Goal: Transaction & Acquisition: Purchase product/service

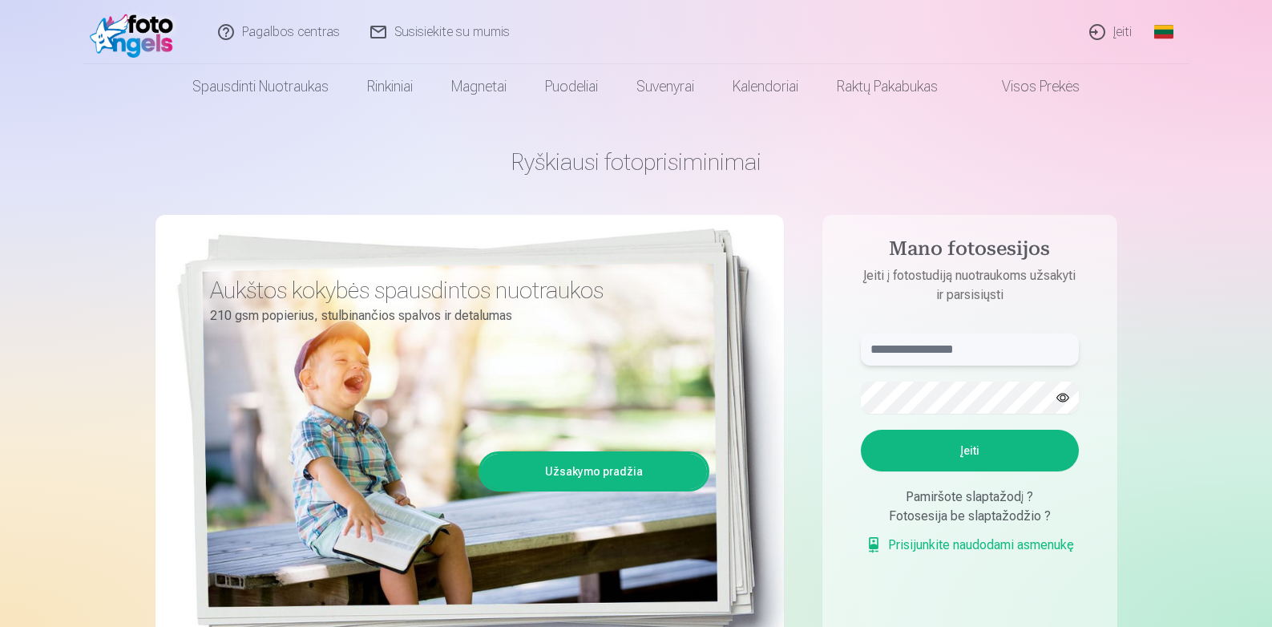
click at [880, 353] on input "text" at bounding box center [970, 349] width 218 height 32
type input "**********"
click at [1063, 398] on button "button" at bounding box center [1063, 397] width 30 height 30
click at [980, 444] on button "Įeiti" at bounding box center [970, 451] width 218 height 42
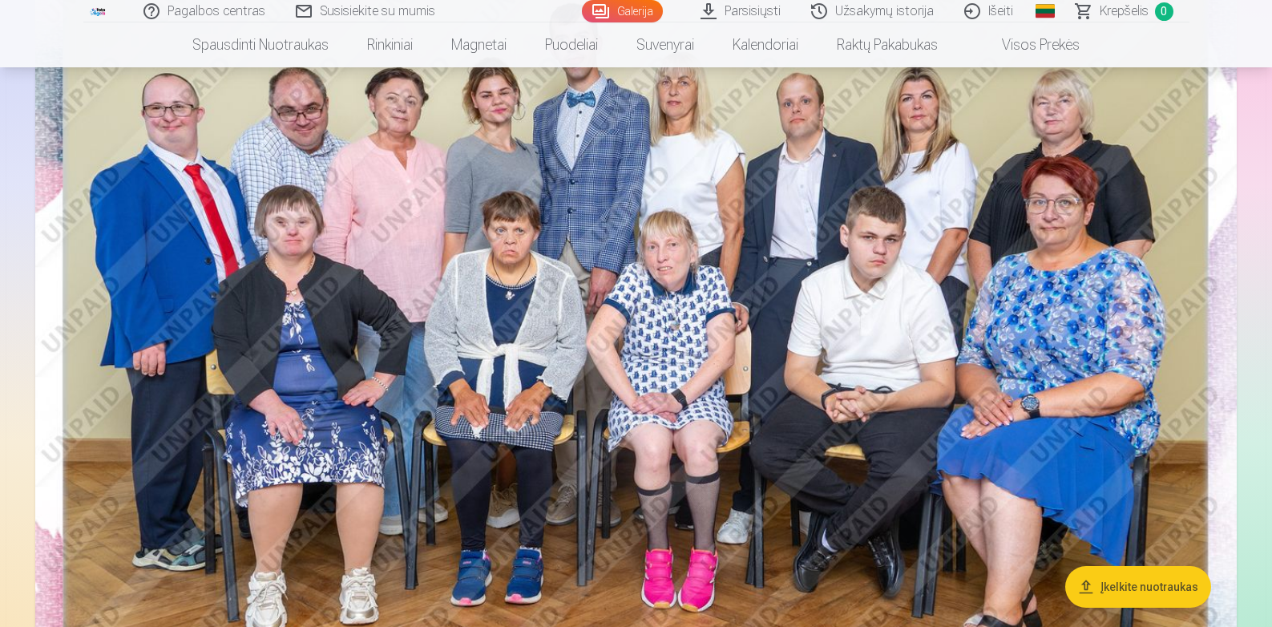
scroll to position [240, 0]
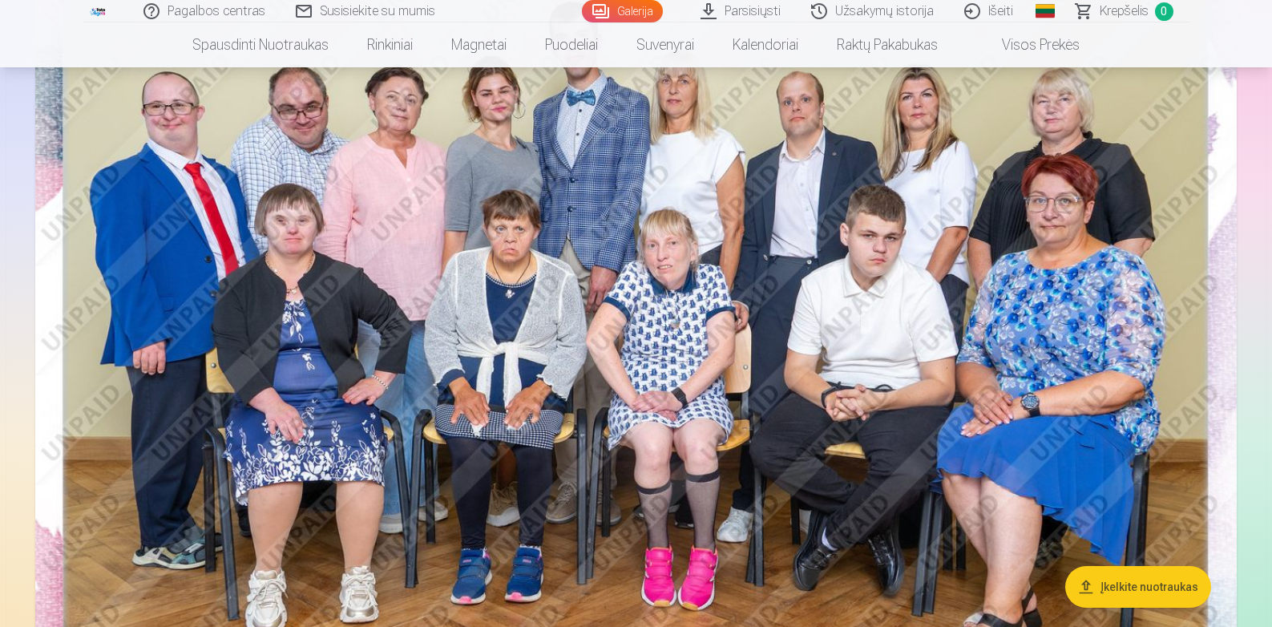
click at [679, 347] on img at bounding box center [636, 337] width 1202 height 802
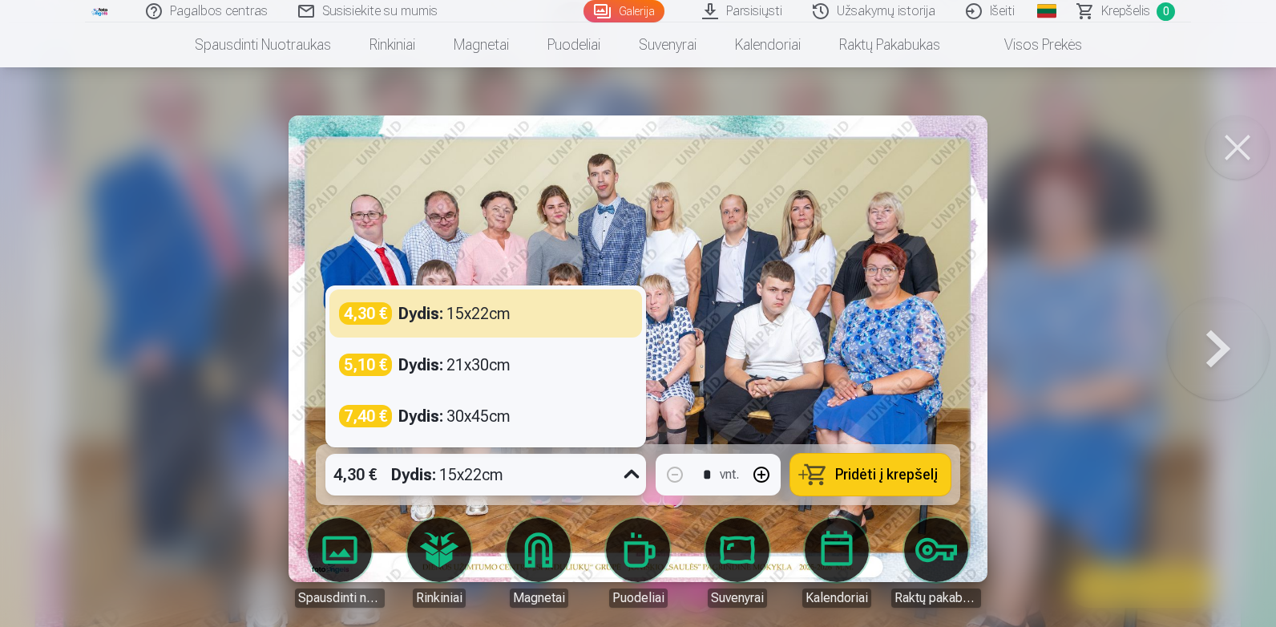
click at [631, 474] on icon at bounding box center [632, 475] width 26 height 26
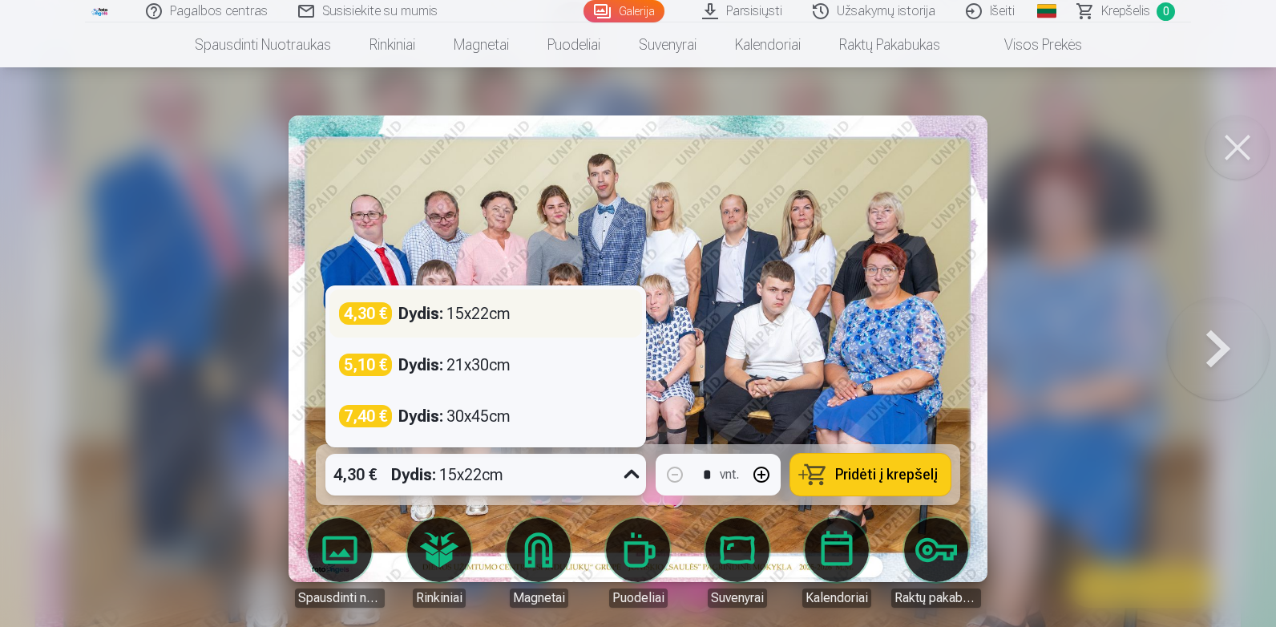
click at [499, 320] on div "Dydis : 15x22cm" at bounding box center [454, 313] width 112 height 22
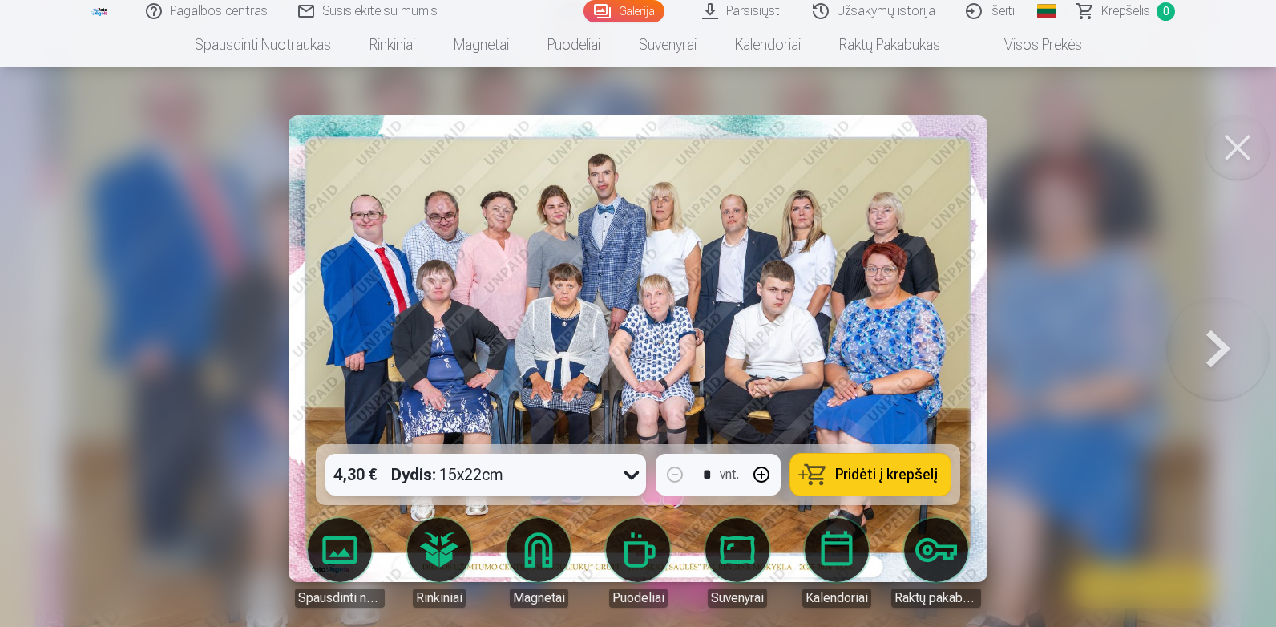
click at [1243, 148] on button at bounding box center [1238, 147] width 64 height 64
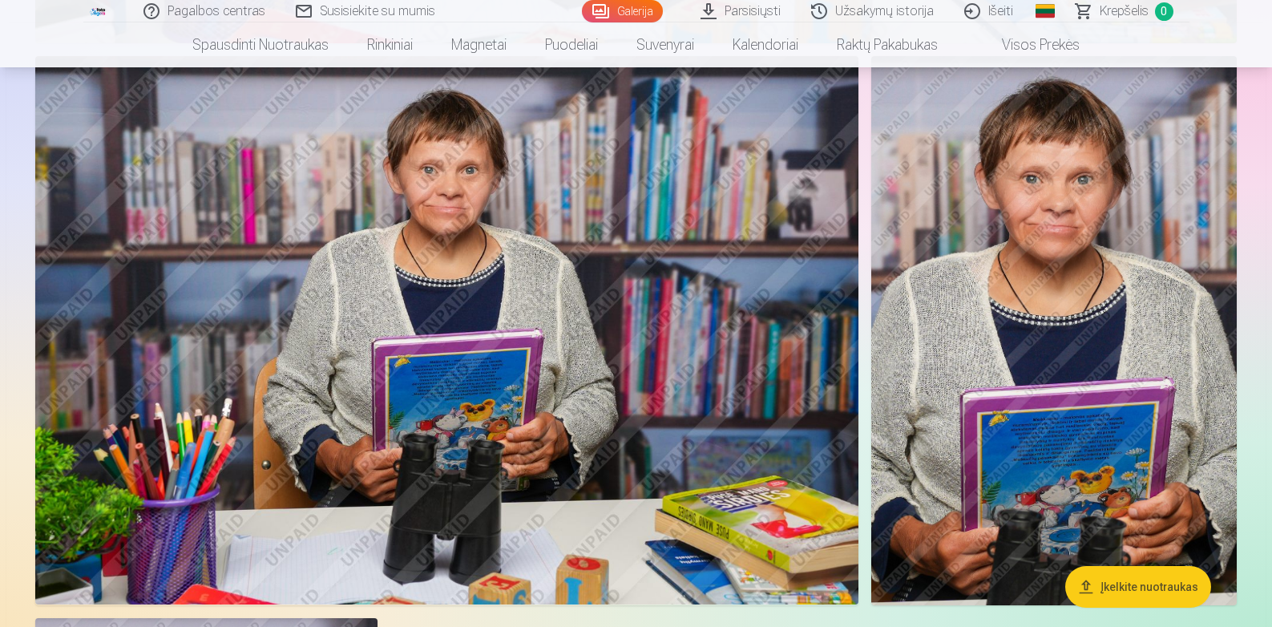
scroll to position [1764, 0]
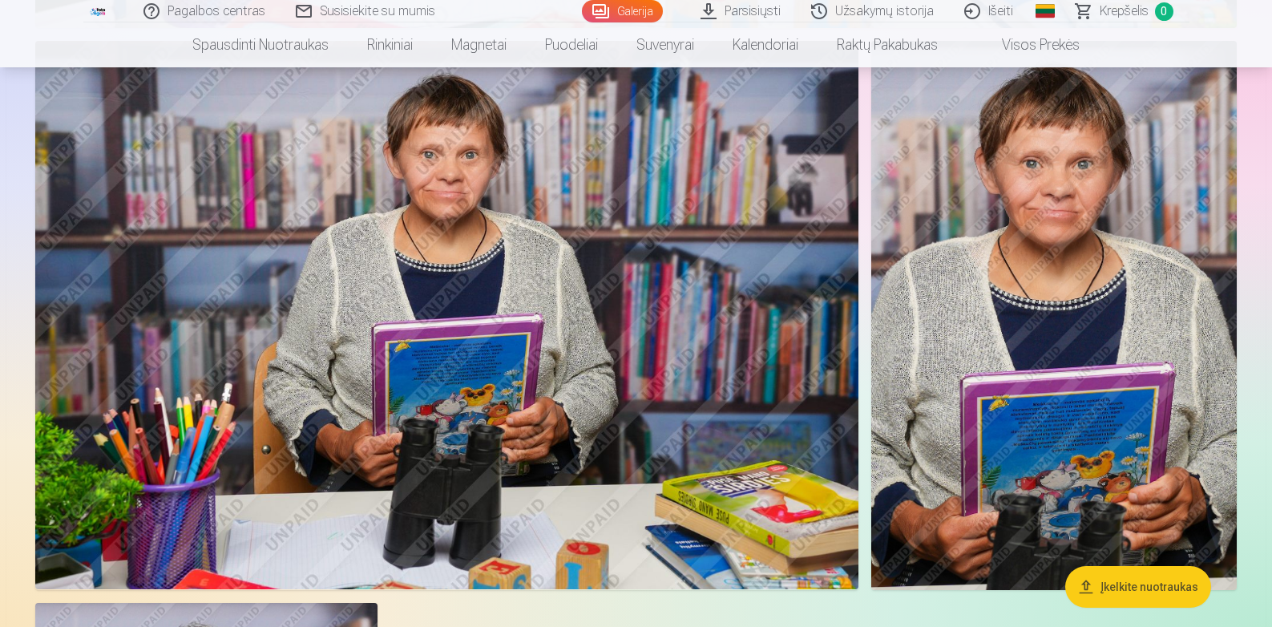
click at [592, 390] on img at bounding box center [446, 315] width 823 height 548
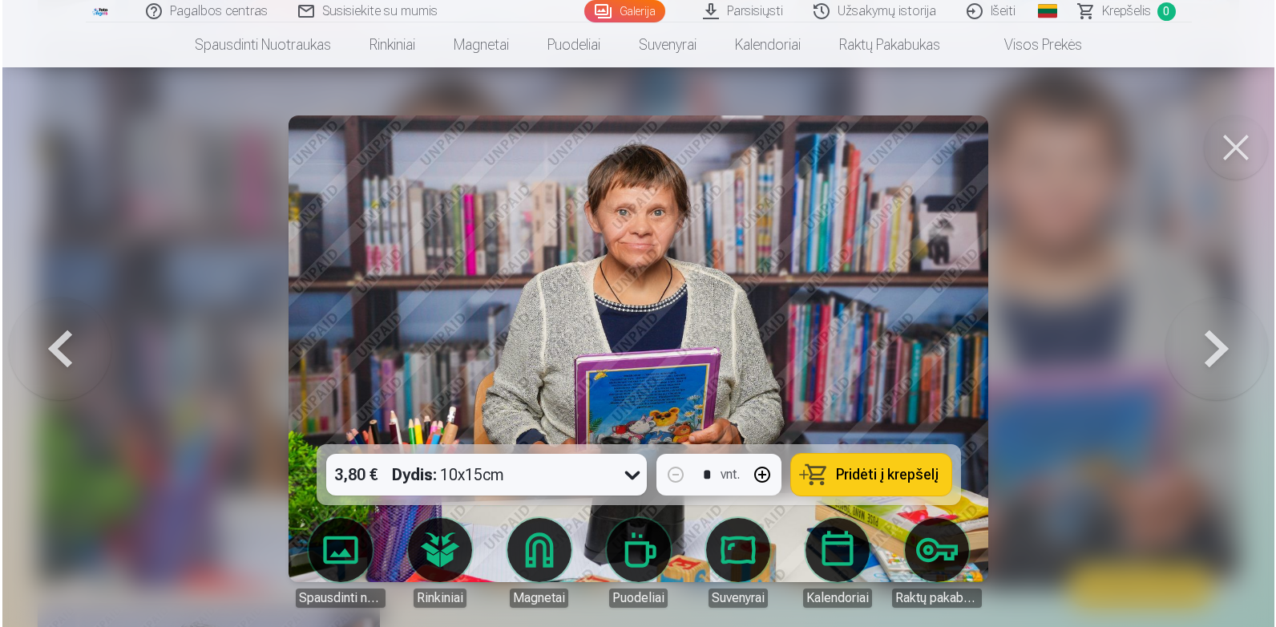
scroll to position [1766, 0]
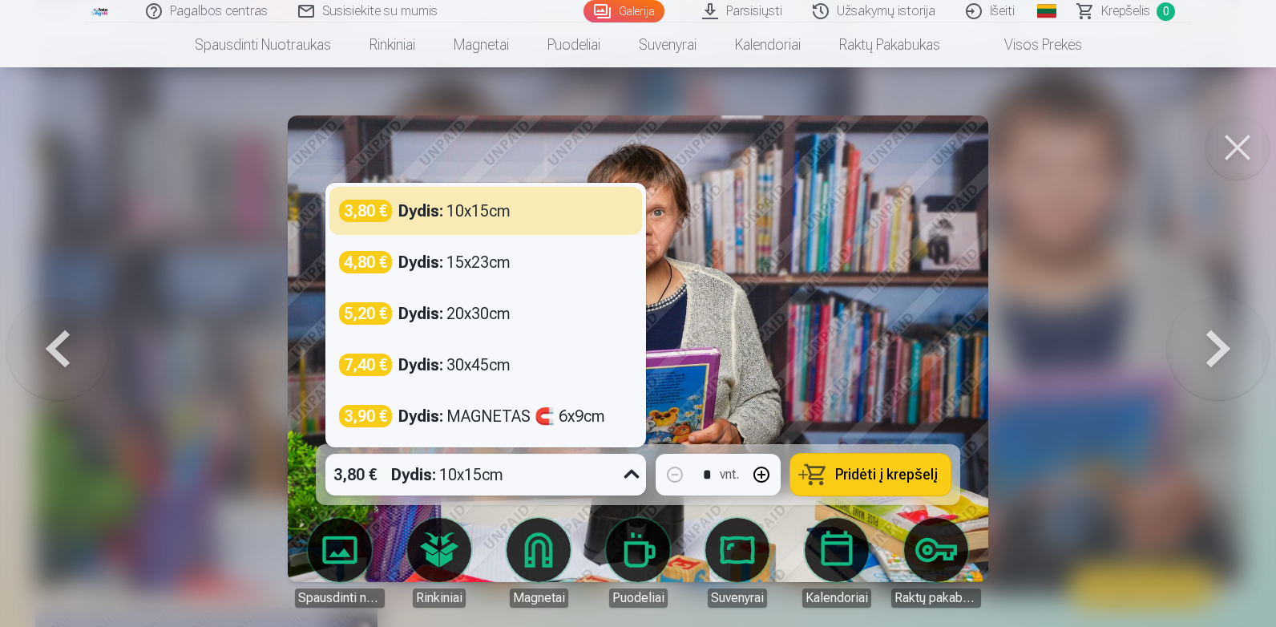
click at [632, 476] on icon at bounding box center [632, 475] width 26 height 26
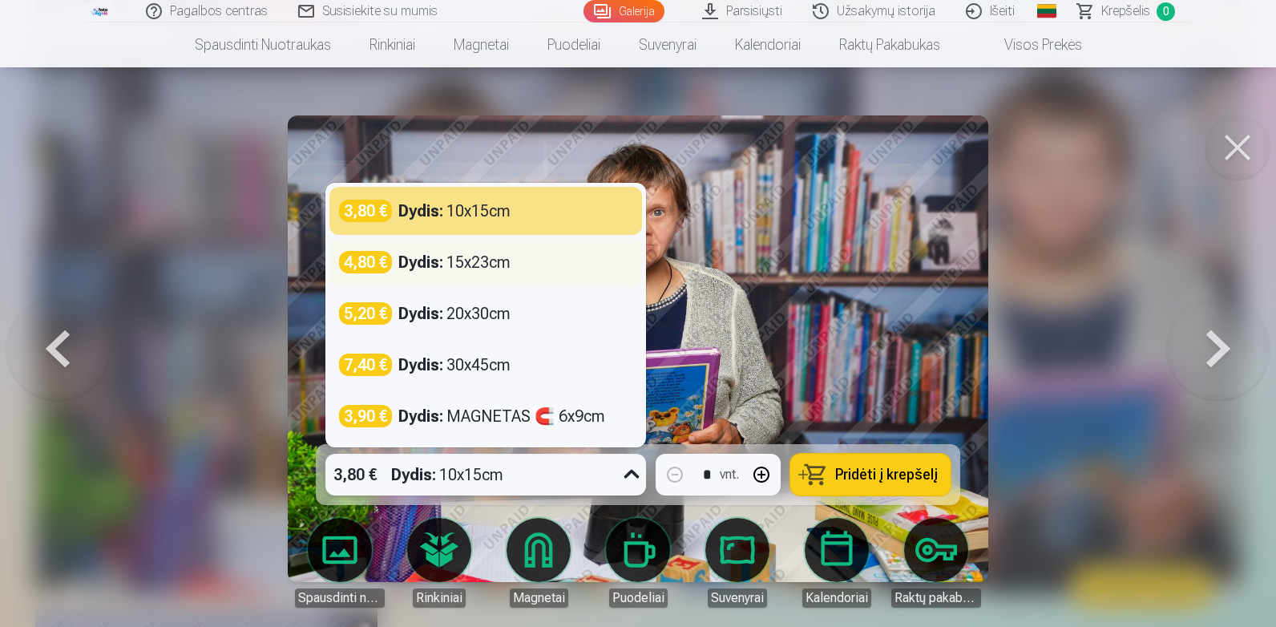
click at [373, 265] on div "4,80 €" at bounding box center [365, 262] width 53 height 22
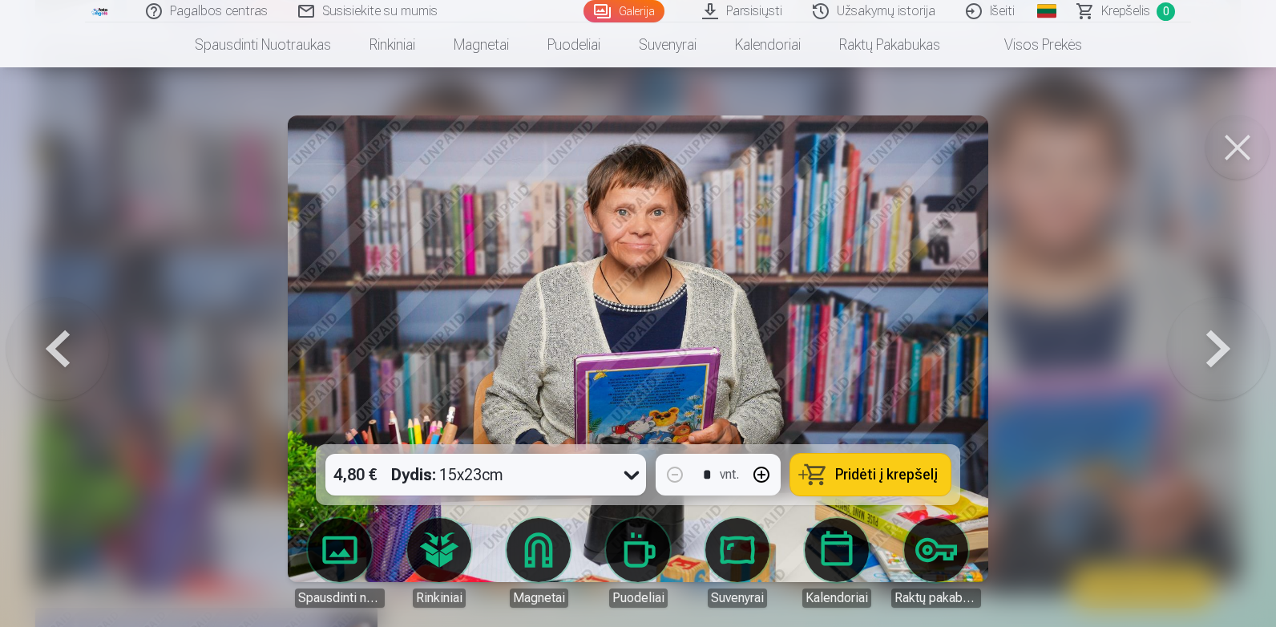
click at [879, 476] on span "Pridėti į krepšelį" at bounding box center [886, 474] width 103 height 14
click at [1141, 14] on span "Krepšelis" at bounding box center [1125, 11] width 49 height 19
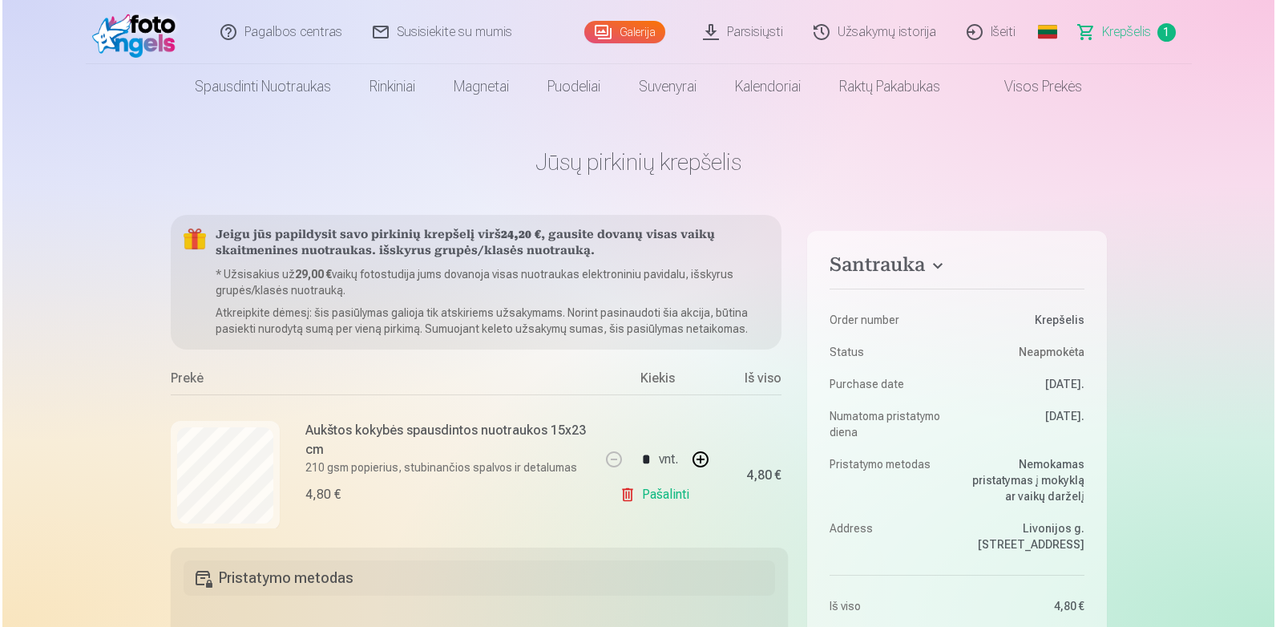
scroll to position [1766, 0]
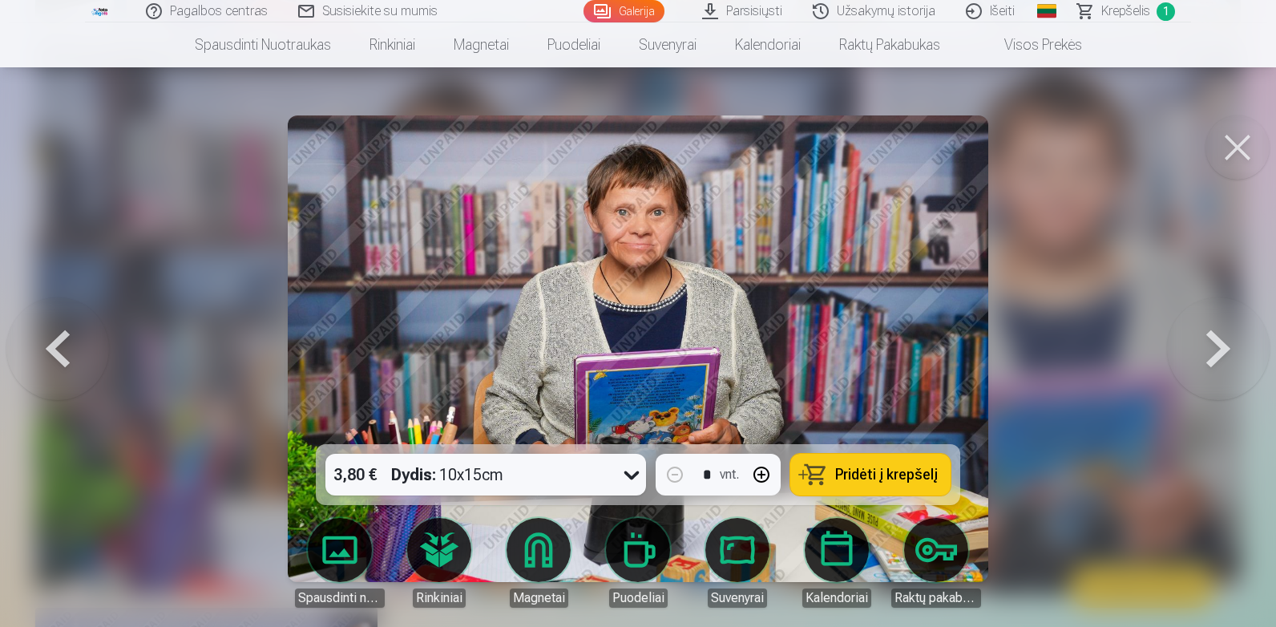
click at [1237, 147] on button at bounding box center [1238, 147] width 64 height 64
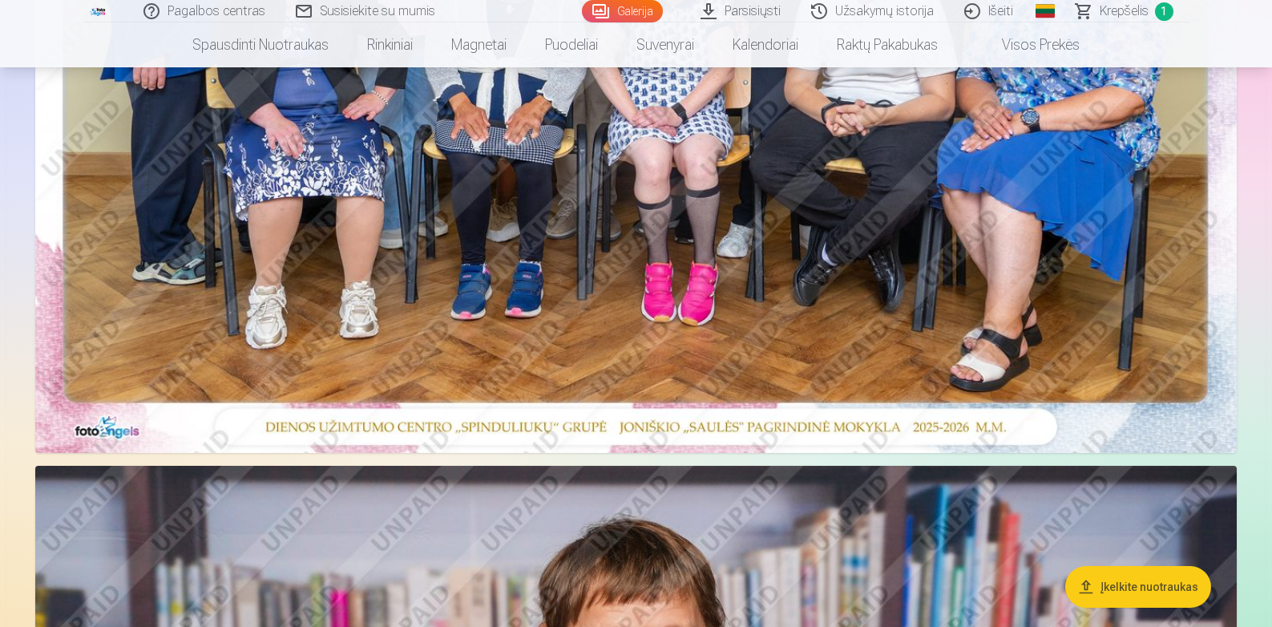
scroll to position [240, 0]
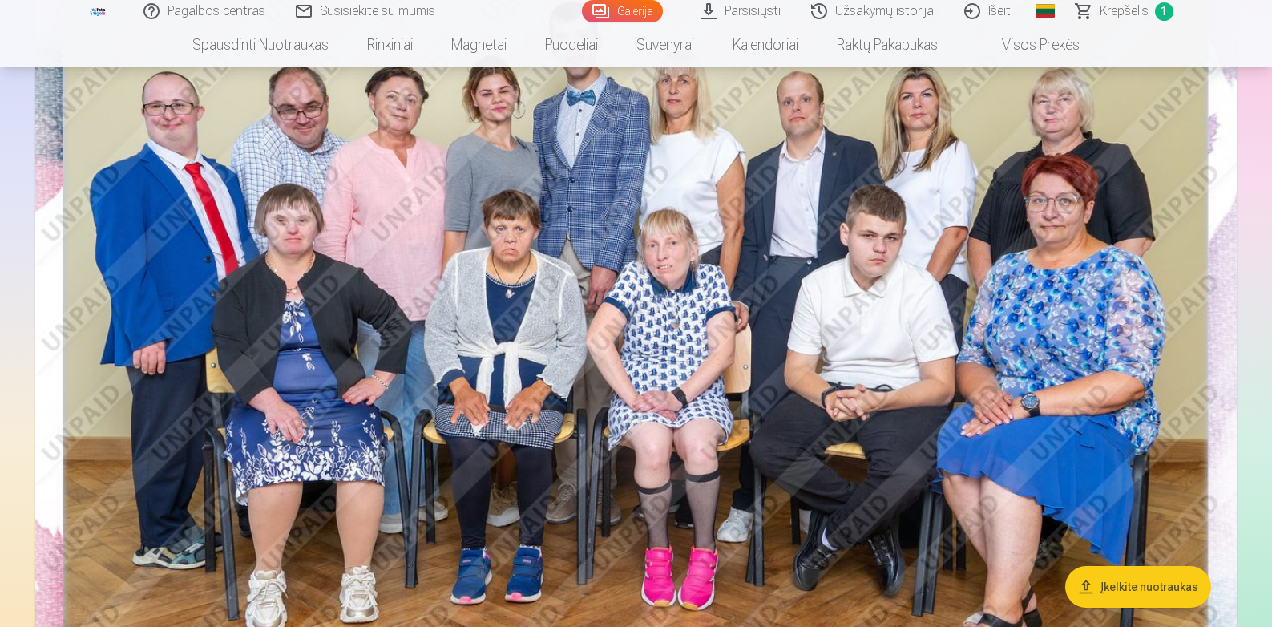
click at [754, 267] on img at bounding box center [636, 337] width 1202 height 802
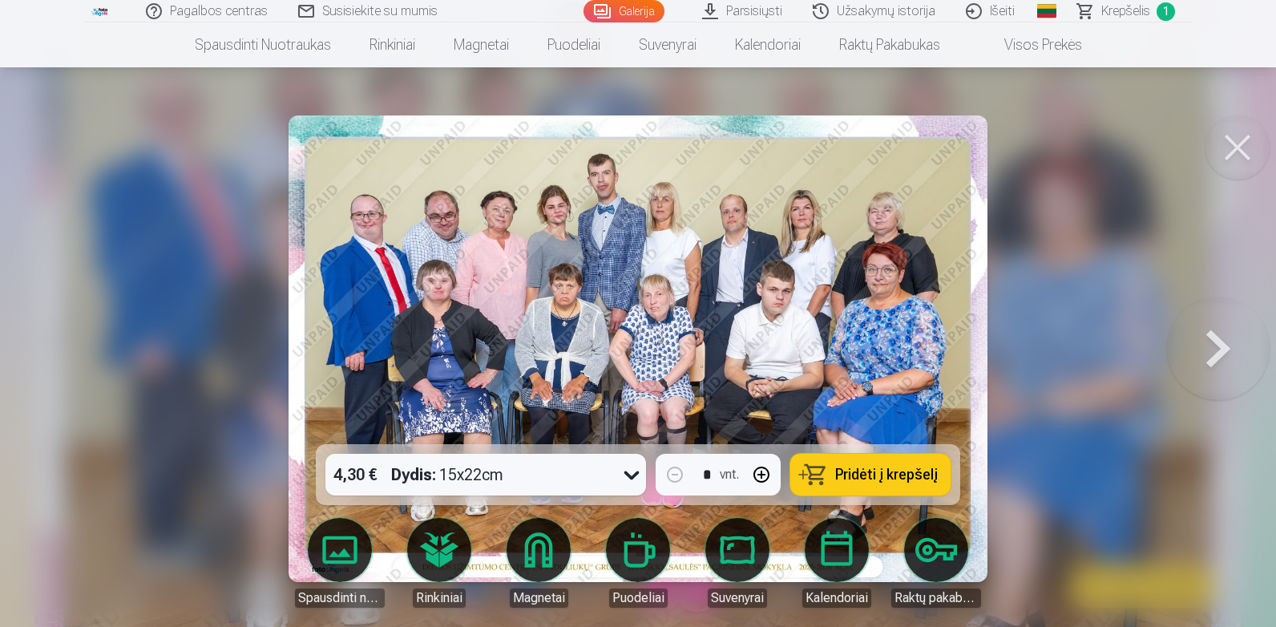
click at [883, 476] on span "Pridėti į krepšelį" at bounding box center [886, 474] width 103 height 14
click at [1247, 155] on button at bounding box center [1238, 147] width 64 height 64
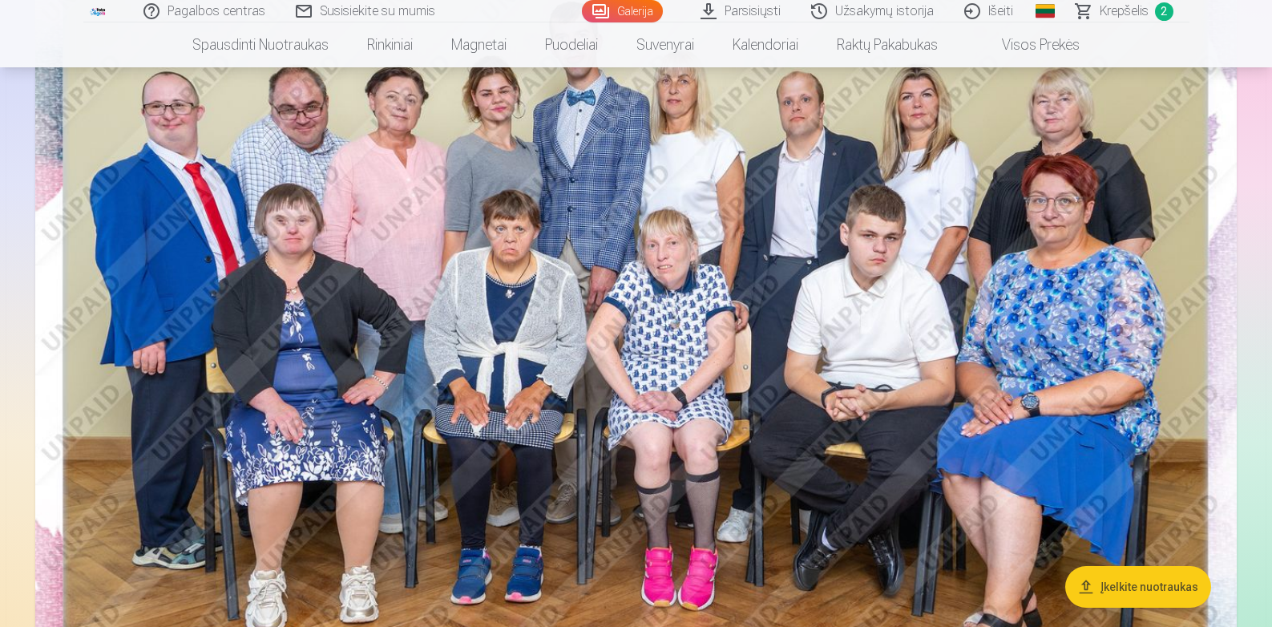
click at [1127, 13] on span "Krepšelis" at bounding box center [1124, 11] width 49 height 19
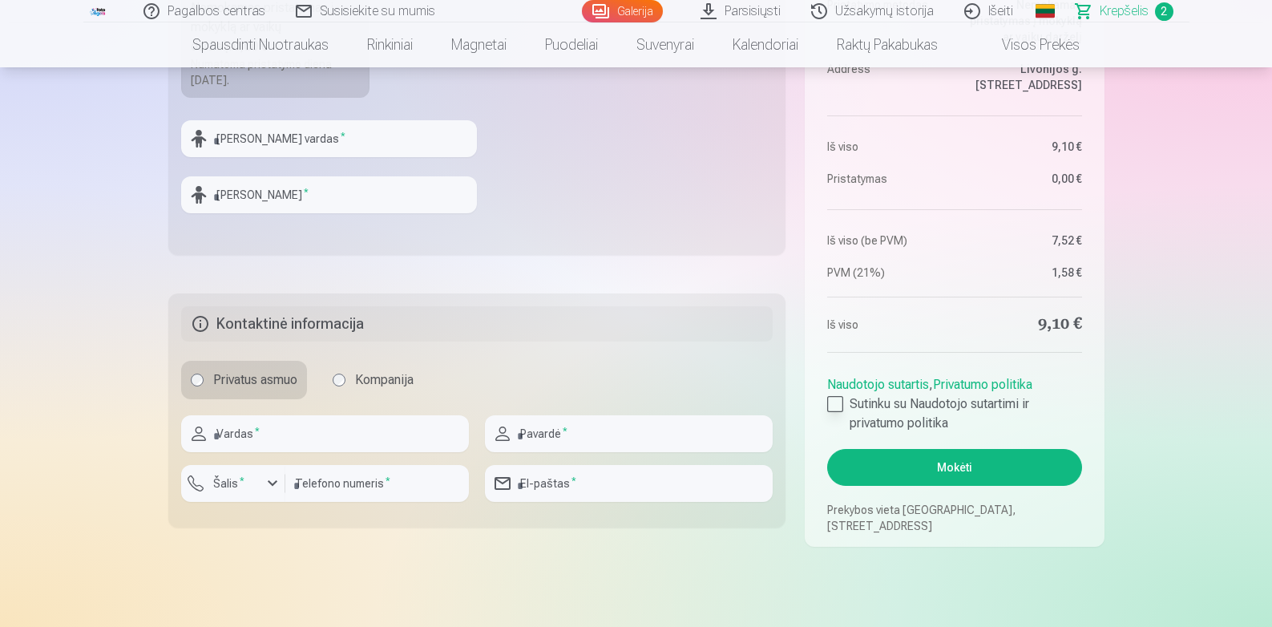
scroll to position [721, 0]
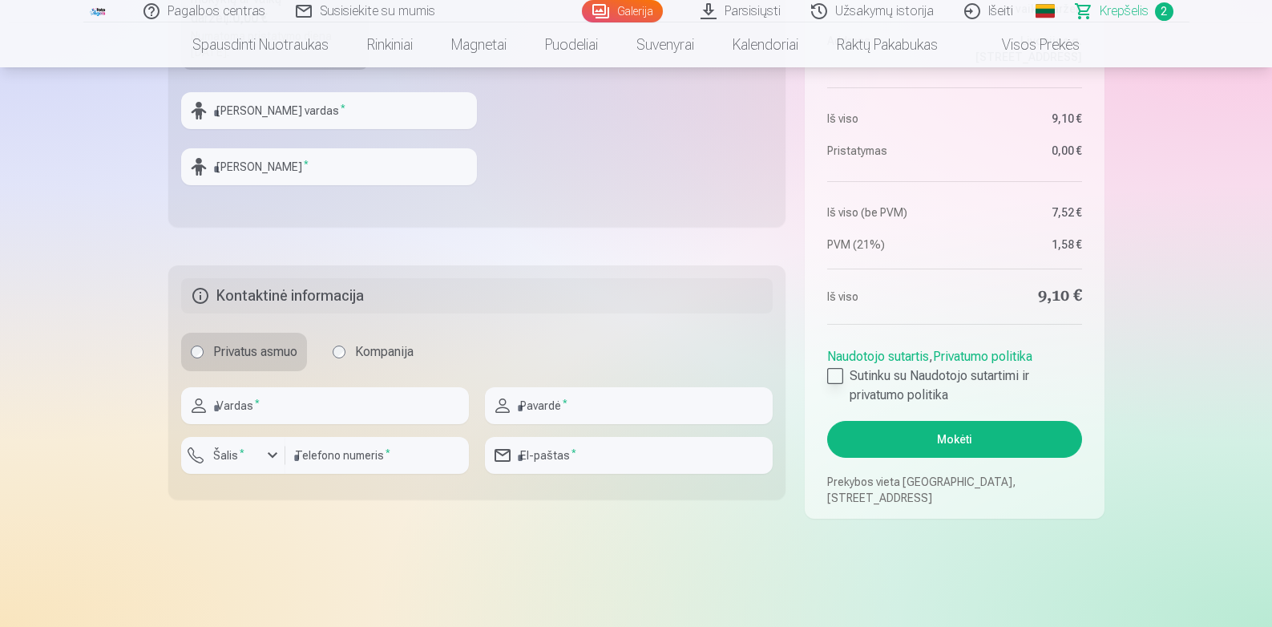
click at [836, 378] on div at bounding box center [835, 376] width 16 height 16
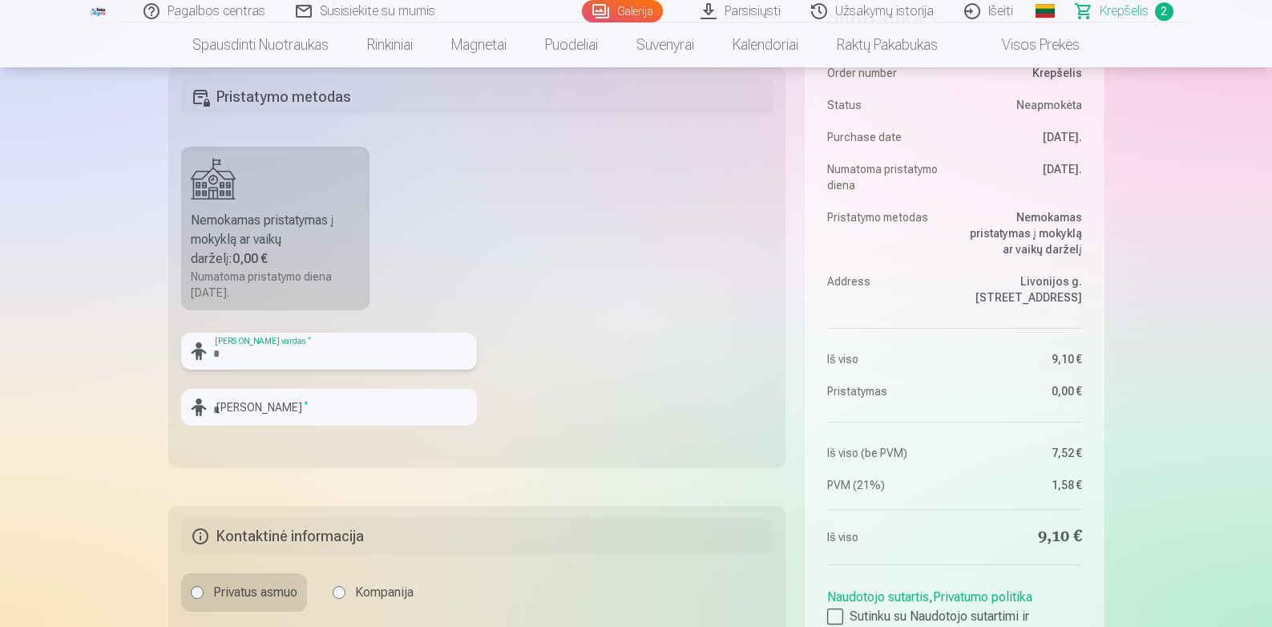
drag, startPoint x: 228, startPoint y: 353, endPoint x: 239, endPoint y: 356, distance: 11.7
click at [228, 353] on input "text" at bounding box center [329, 351] width 296 height 37
type input "*"
type input "****"
drag, startPoint x: 257, startPoint y: 403, endPoint x: 291, endPoint y: 411, distance: 34.6
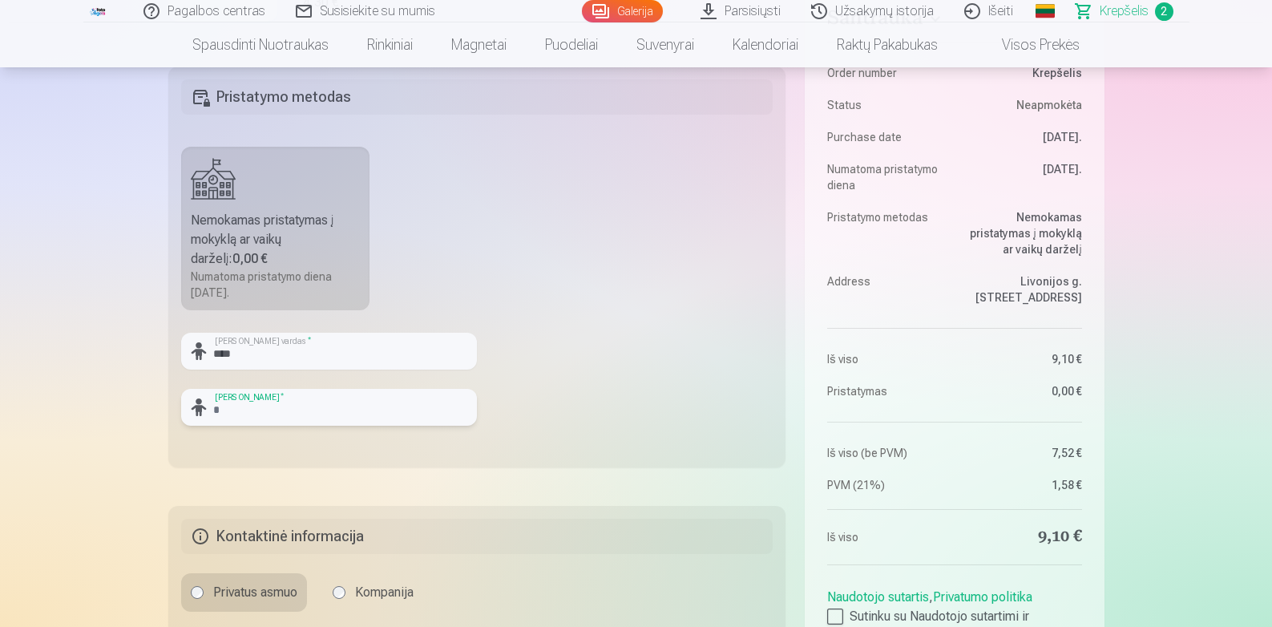
click at [257, 403] on input "text" at bounding box center [329, 407] width 296 height 37
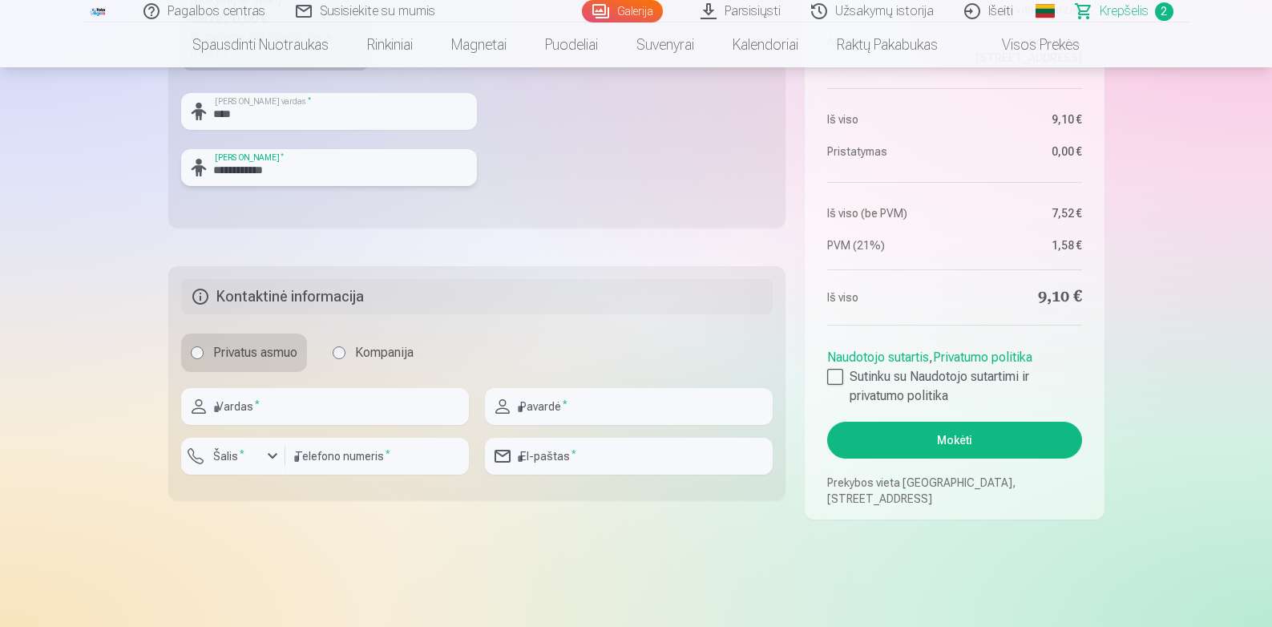
scroll to position [721, 0]
type input "**********"
click at [535, 452] on input "email" at bounding box center [629, 455] width 288 height 37
type input "**********"
click at [314, 406] on input "text" at bounding box center [325, 405] width 288 height 37
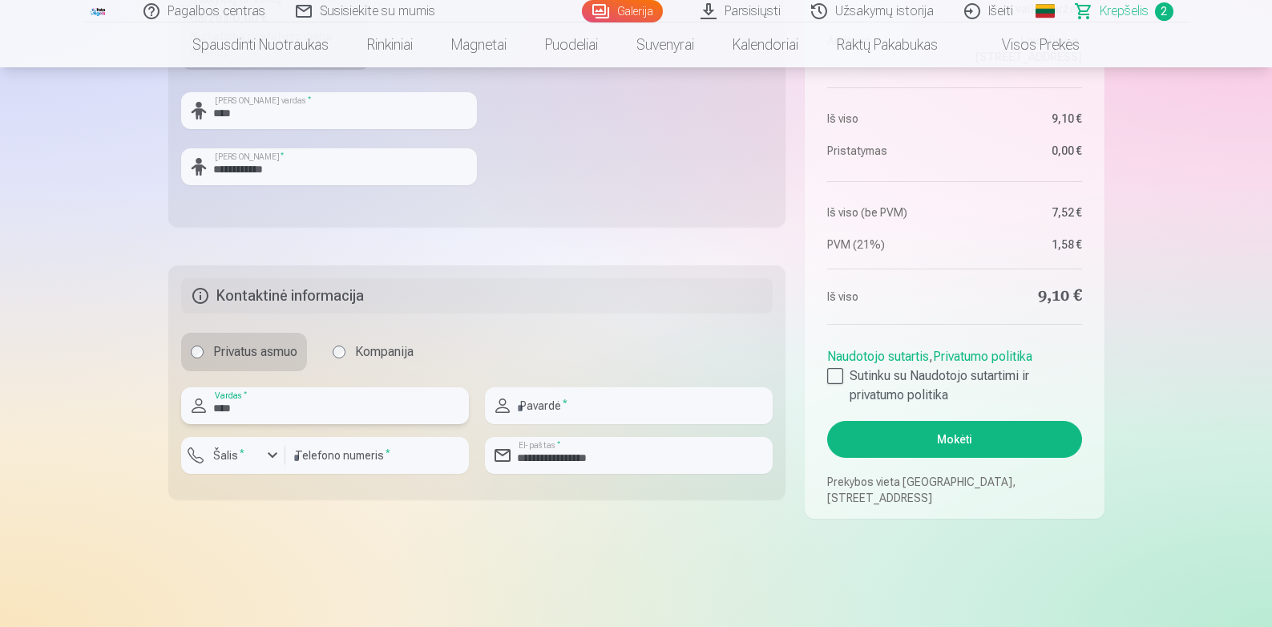
type input "****"
click at [521, 411] on input "text" at bounding box center [629, 405] width 288 height 37
type input "********"
click at [314, 454] on input "number" at bounding box center [377, 455] width 184 height 37
click at [268, 458] on div "button" at bounding box center [272, 455] width 19 height 19
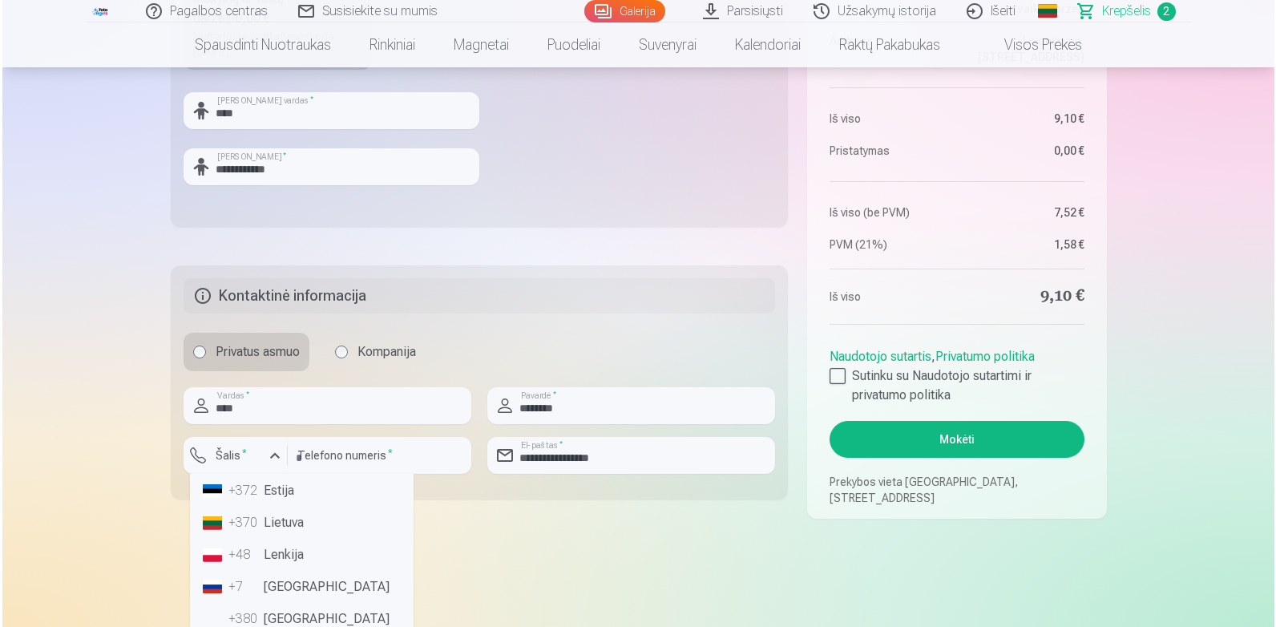
scroll to position [80, 0]
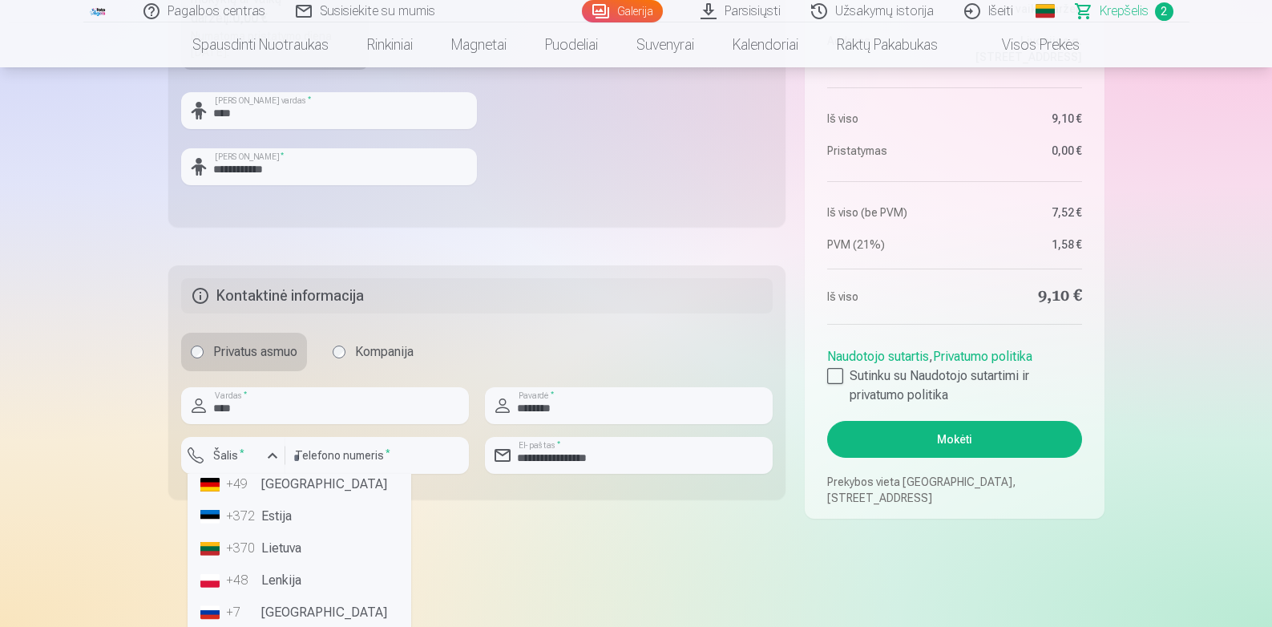
click at [282, 549] on li "+370 Lietuva" at bounding box center [299, 548] width 211 height 32
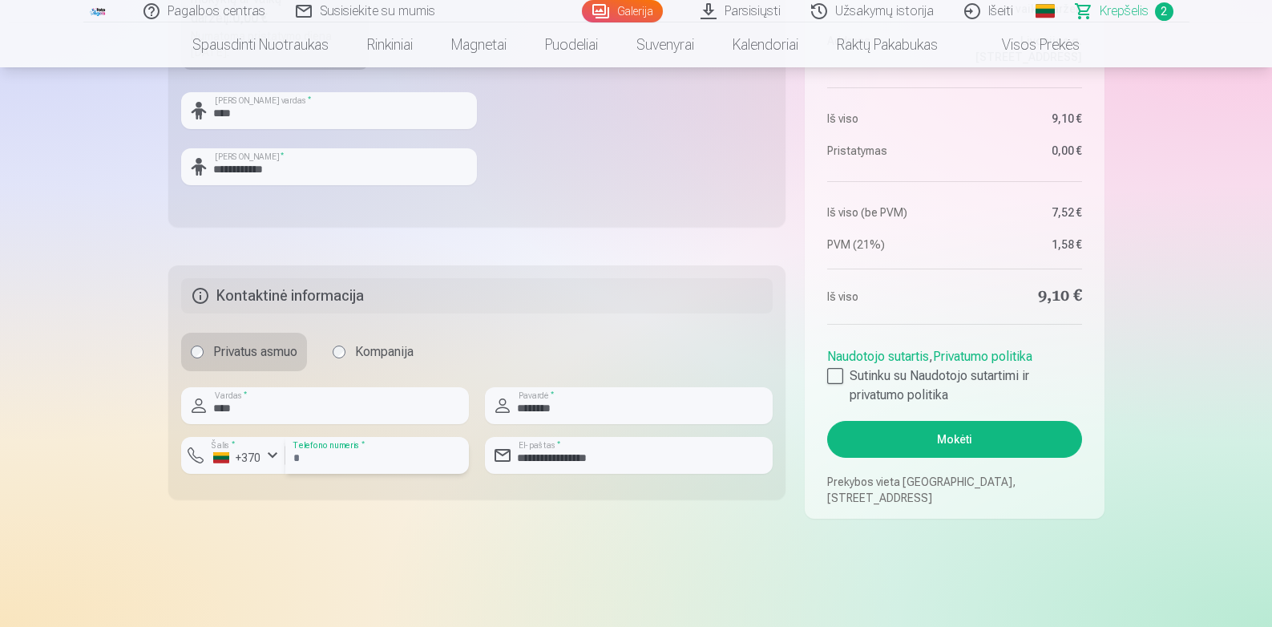
drag, startPoint x: 323, startPoint y: 452, endPoint x: 350, endPoint y: 453, distance: 26.5
click at [323, 452] on input "number" at bounding box center [377, 455] width 184 height 37
type input "********"
click at [898, 433] on button "Mokėti" at bounding box center [954, 439] width 254 height 37
